Goal: Task Accomplishment & Management: Complete application form

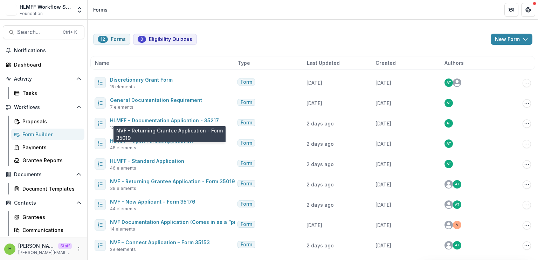
scroll to position [62, 0]
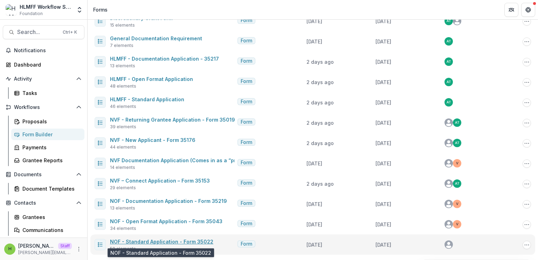
click at [143, 243] on link "NOF - Standard Application - Form 35022" at bounding box center [161, 241] width 103 height 6
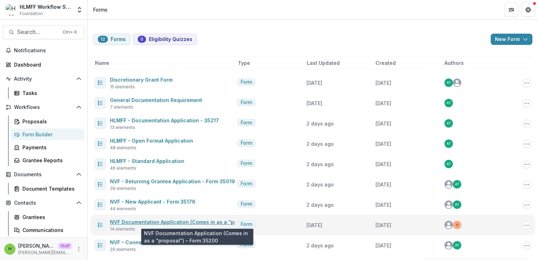
click at [172, 220] on link "NVF Documentation Application (Comes in as a “proposal”) – Form 35200" at bounding box center [201, 222] width 182 height 6
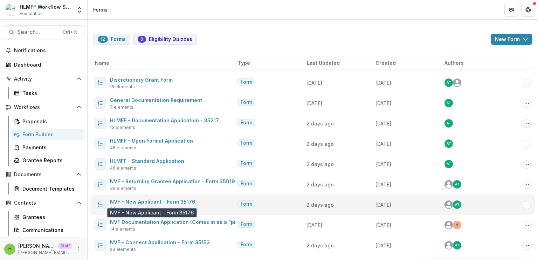
click at [150, 199] on link "NVF - New Applicant - Form 35176" at bounding box center [152, 201] width 85 height 6
click at [164, 198] on link "NVF - New Applicant - Form 35176" at bounding box center [152, 201] width 85 height 6
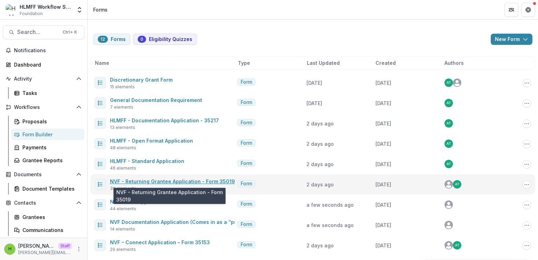
click at [180, 182] on link "NVF - Returning Grantee Application - Form 35019" at bounding box center [172, 181] width 125 height 6
